Goal: Information Seeking & Learning: Learn about a topic

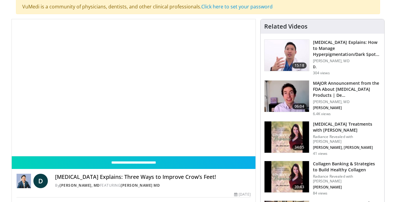
scroll to position [67, 0]
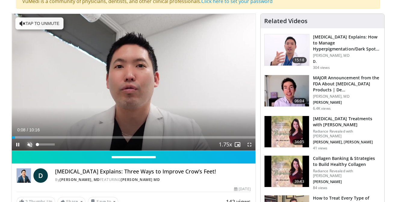
click at [31, 146] on span "Video Player" at bounding box center [30, 145] width 12 height 12
